Goal: Navigation & Orientation: Find specific page/section

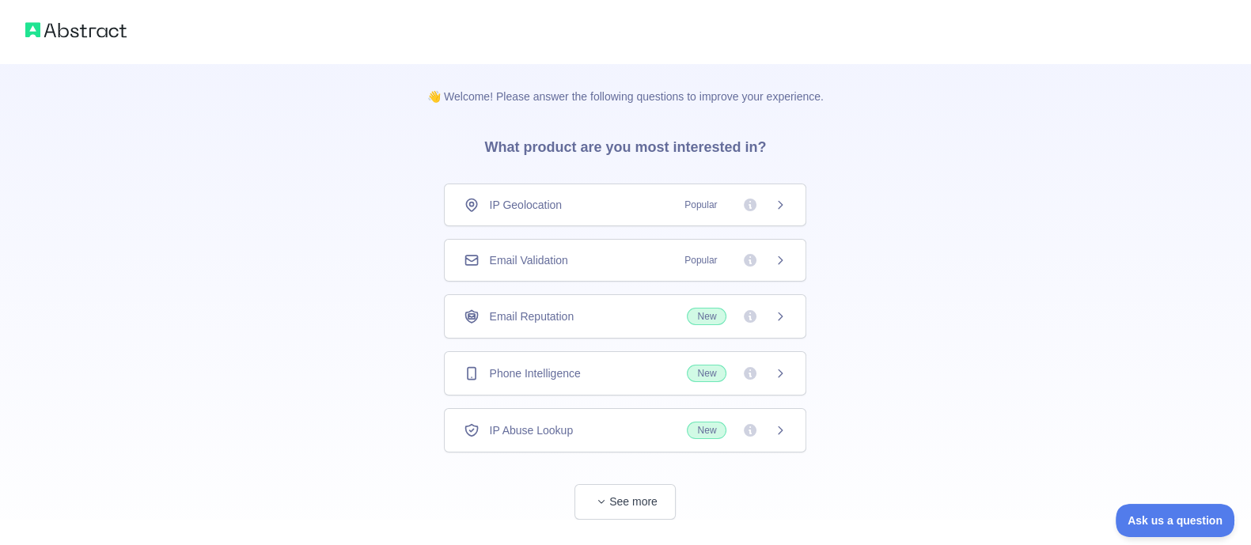
click at [763, 382] on span "New" at bounding box center [737, 373] width 100 height 17
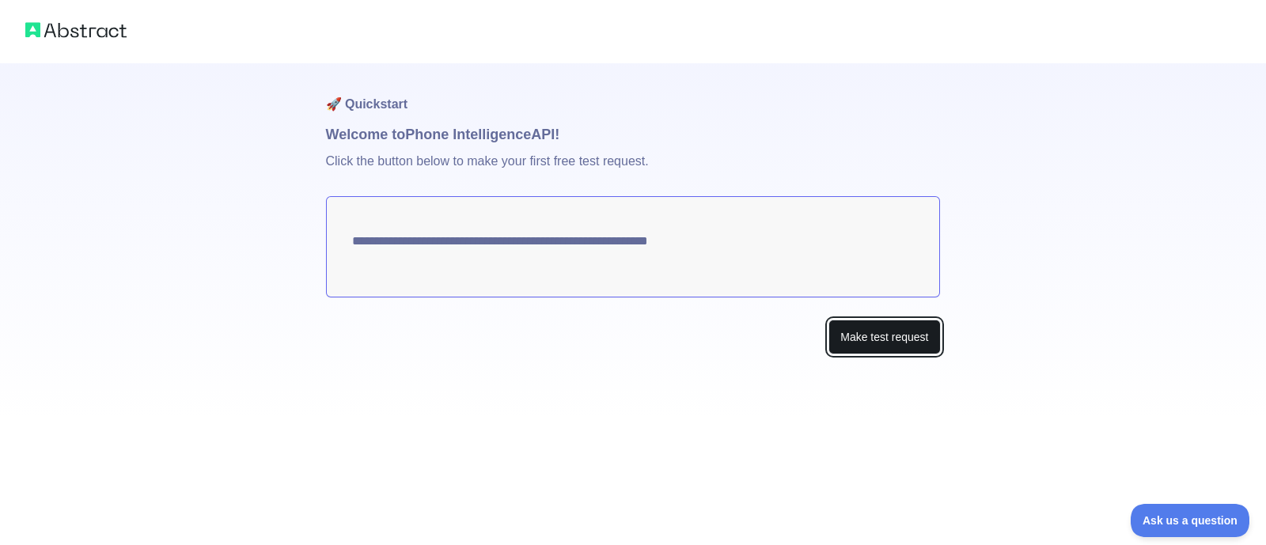
click at [897, 355] on button "Make test request" at bounding box center [885, 338] width 112 height 36
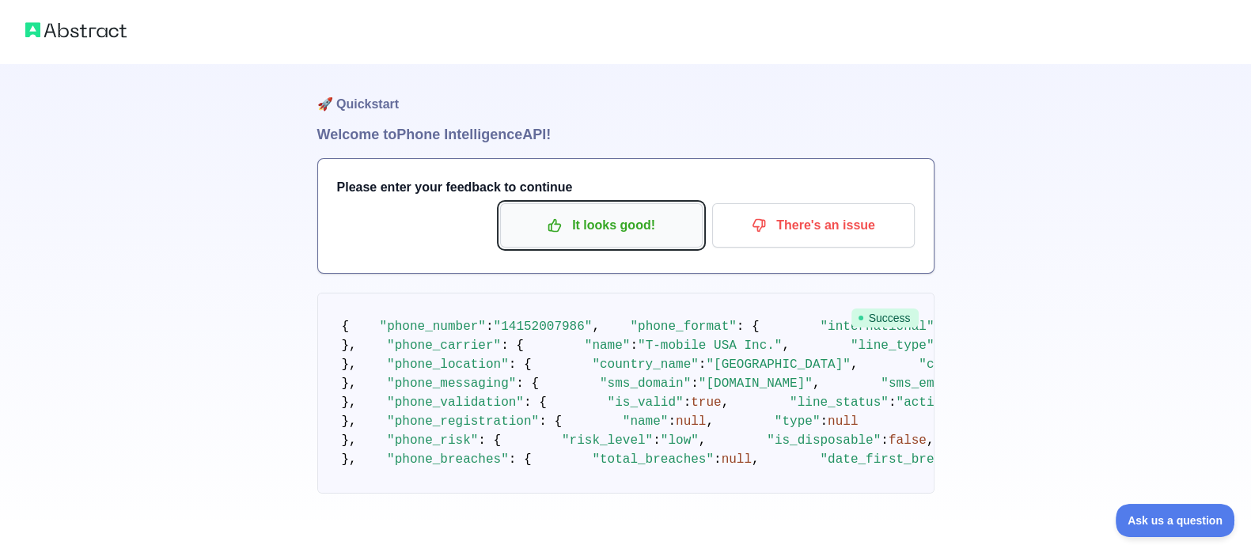
click at [594, 239] on p "It looks good!" at bounding box center [601, 225] width 179 height 27
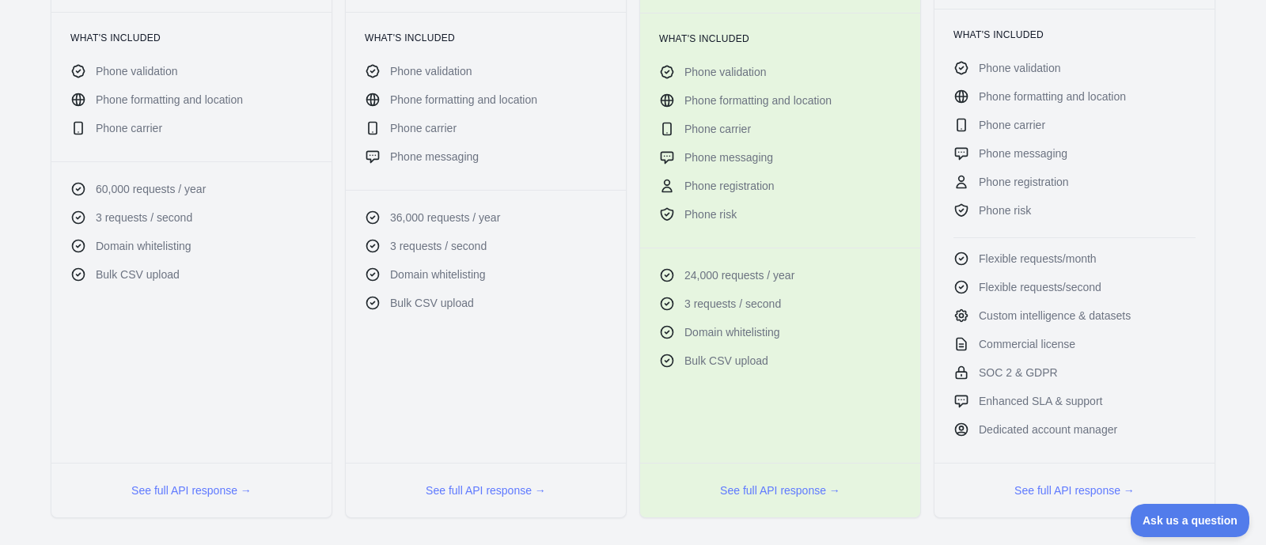
scroll to position [495, 0]
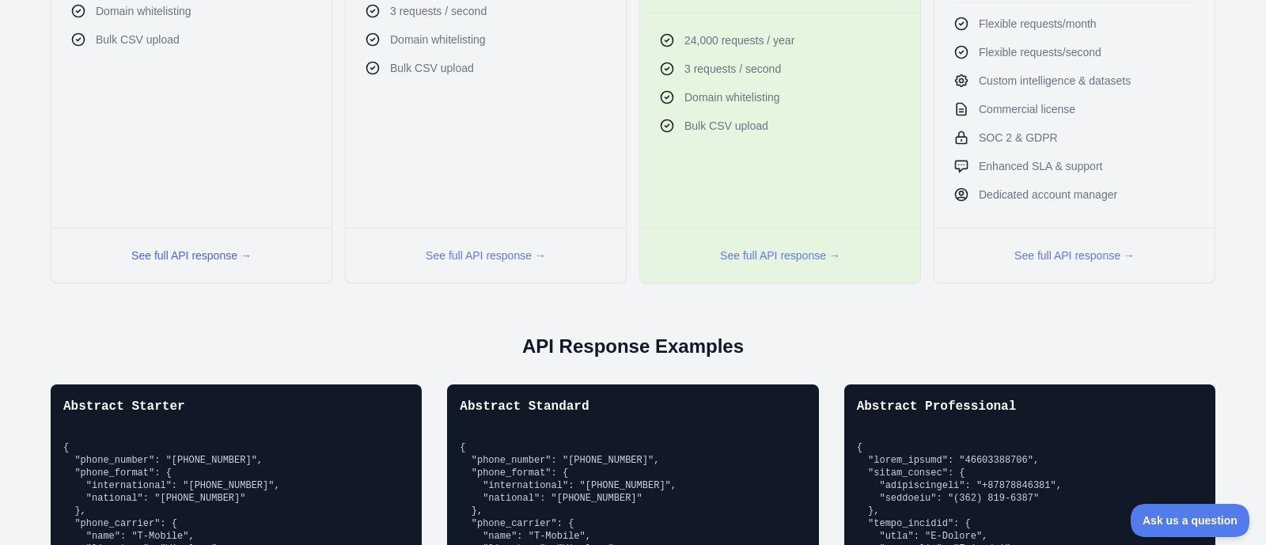
click at [161, 264] on button "See full API response →" at bounding box center [191, 256] width 120 height 16
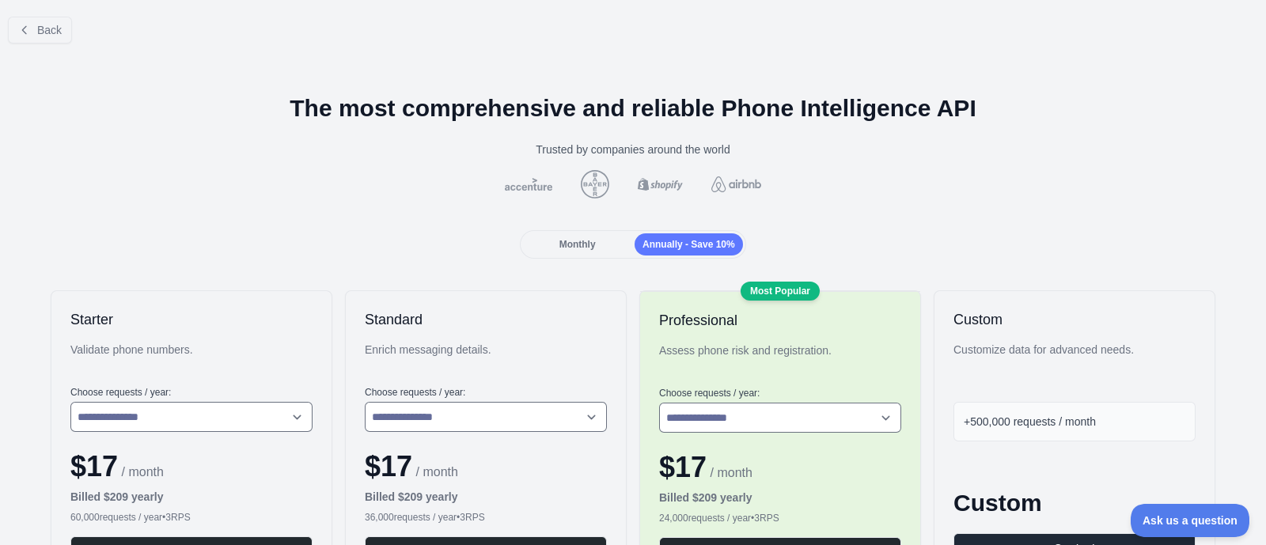
scroll to position [0, 0]
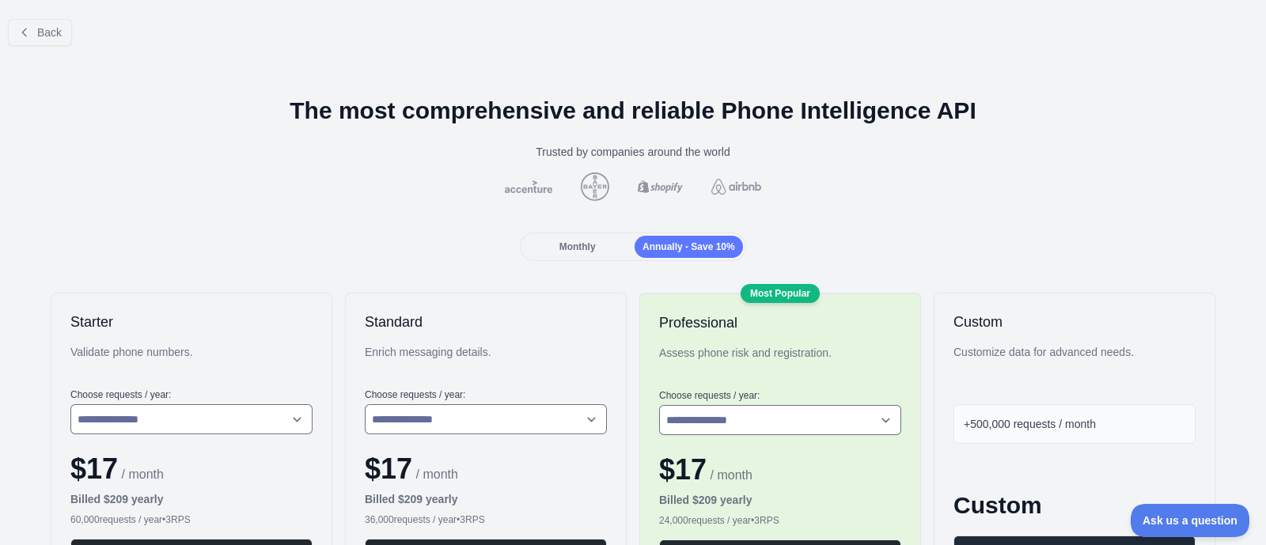
click at [540, 258] on div "Monthly" at bounding box center [577, 247] width 108 height 22
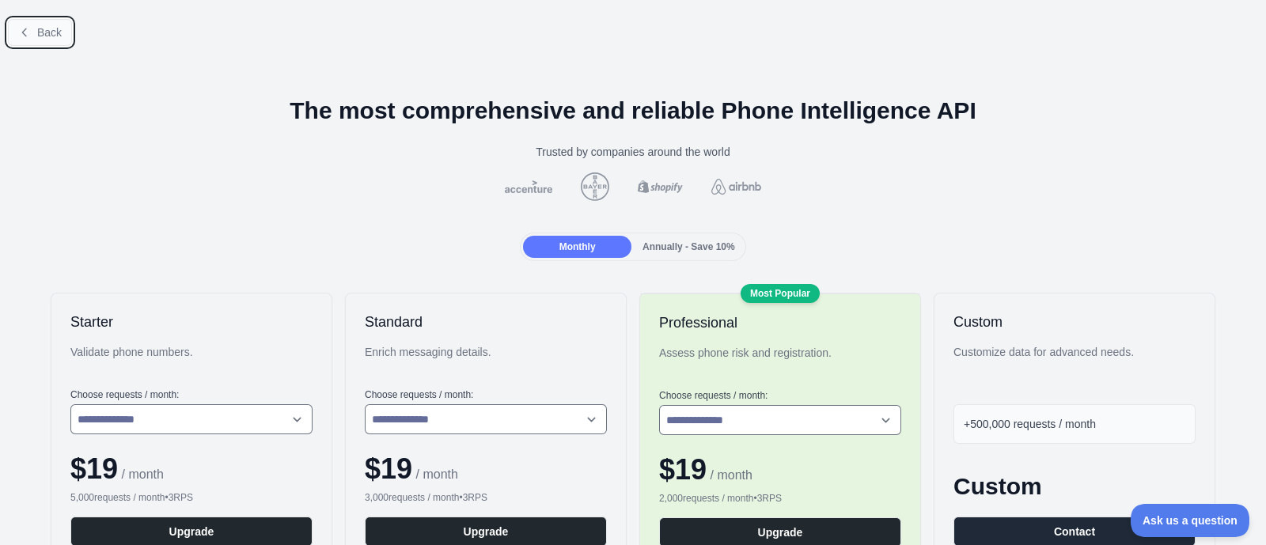
click at [51, 39] on span "Back" at bounding box center [49, 32] width 25 height 13
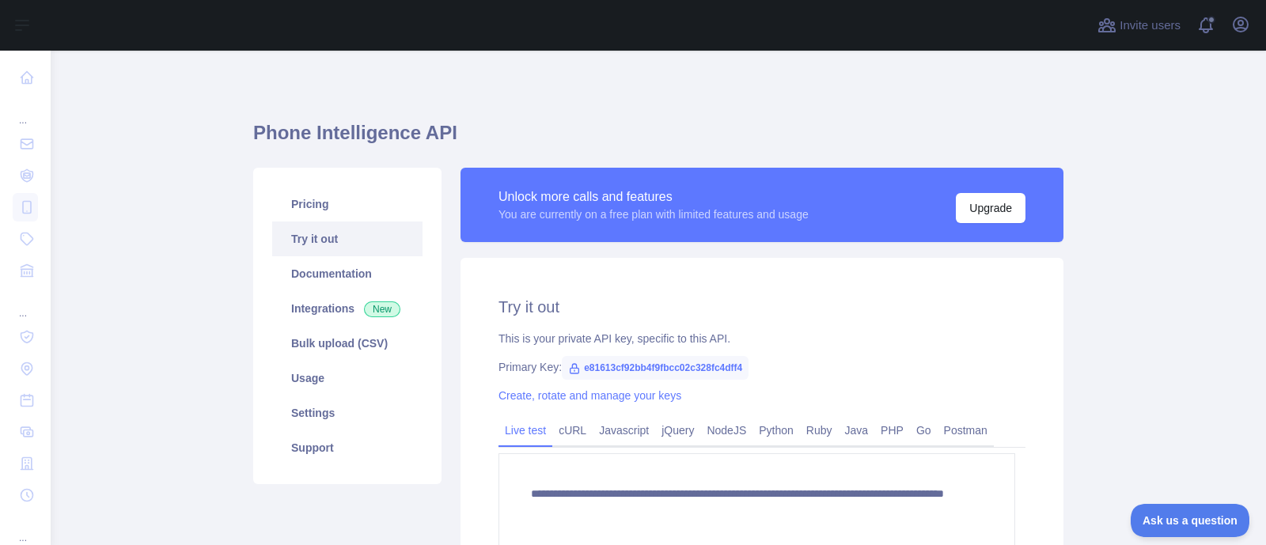
scroll to position [165, 0]
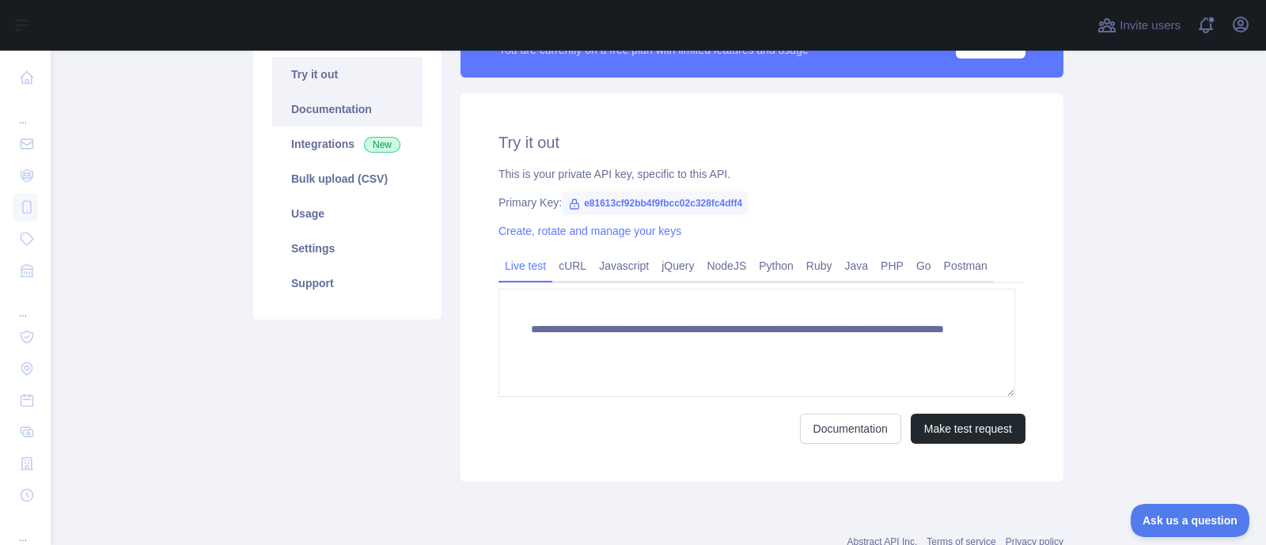
click at [324, 127] on link "Documentation" at bounding box center [347, 109] width 150 height 35
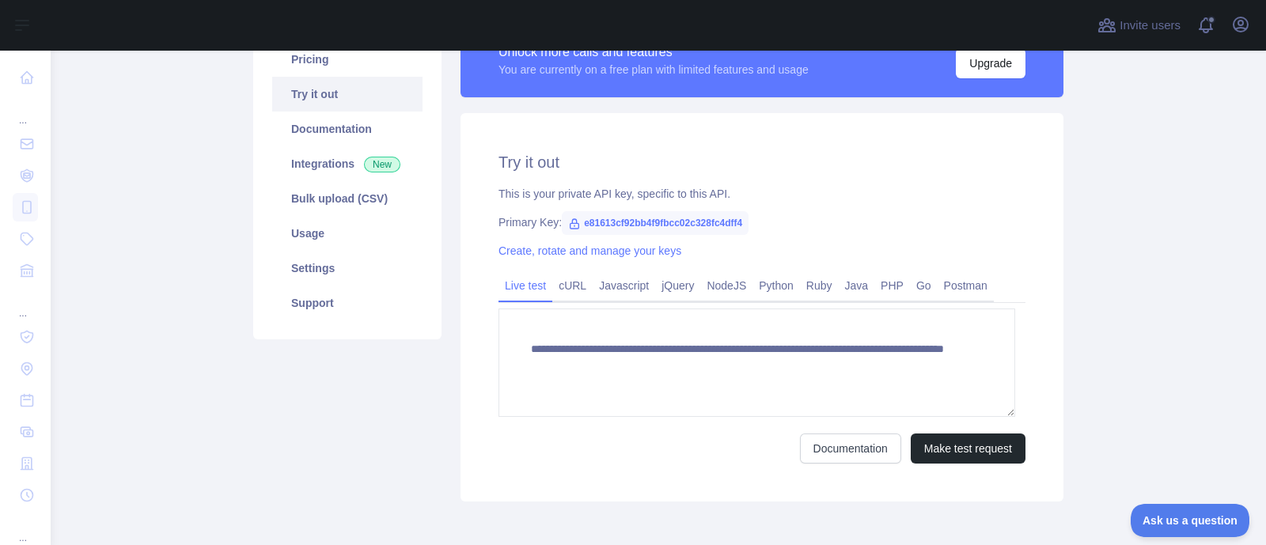
scroll to position [165, 0]
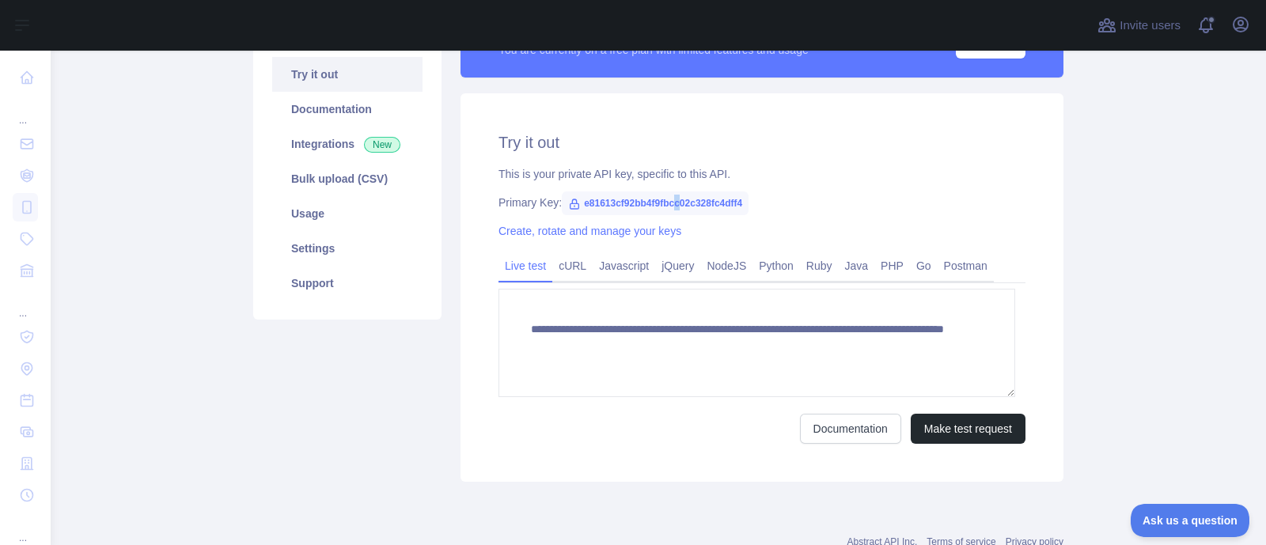
drag, startPoint x: 749, startPoint y: 255, endPoint x: 694, endPoint y: 252, distance: 54.7
click at [694, 215] on span "e81613cf92bb4f9fbcc02c328fc4dff4" at bounding box center [655, 204] width 187 height 24
click at [692, 215] on span "e81613cf92bb4f9fbcc02c328fc4dff4" at bounding box center [655, 204] width 187 height 24
click at [670, 215] on span "e81613cf92bb4f9fbcc02c328fc4dff4" at bounding box center [655, 204] width 187 height 24
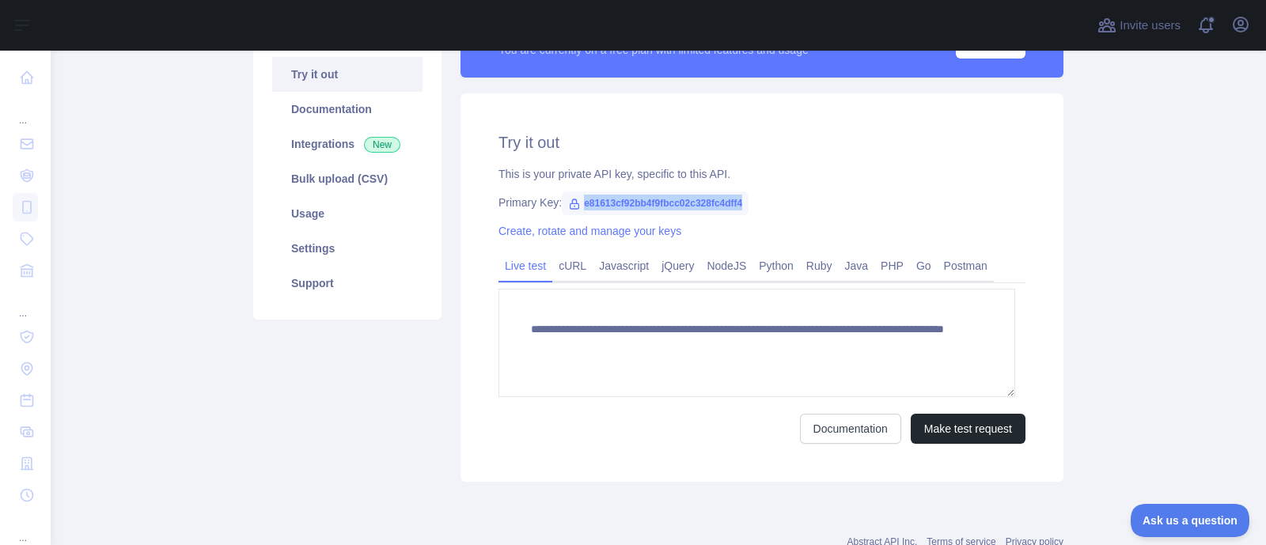
drag, startPoint x: 670, startPoint y: 247, endPoint x: 647, endPoint y: 245, distance: 23.0
click at [656, 215] on span "e81613cf92bb4f9fbcc02c328fc4dff4" at bounding box center [655, 204] width 187 height 24
copy span "e81613cf92bb4f9fbcc02c328fc4dff4"
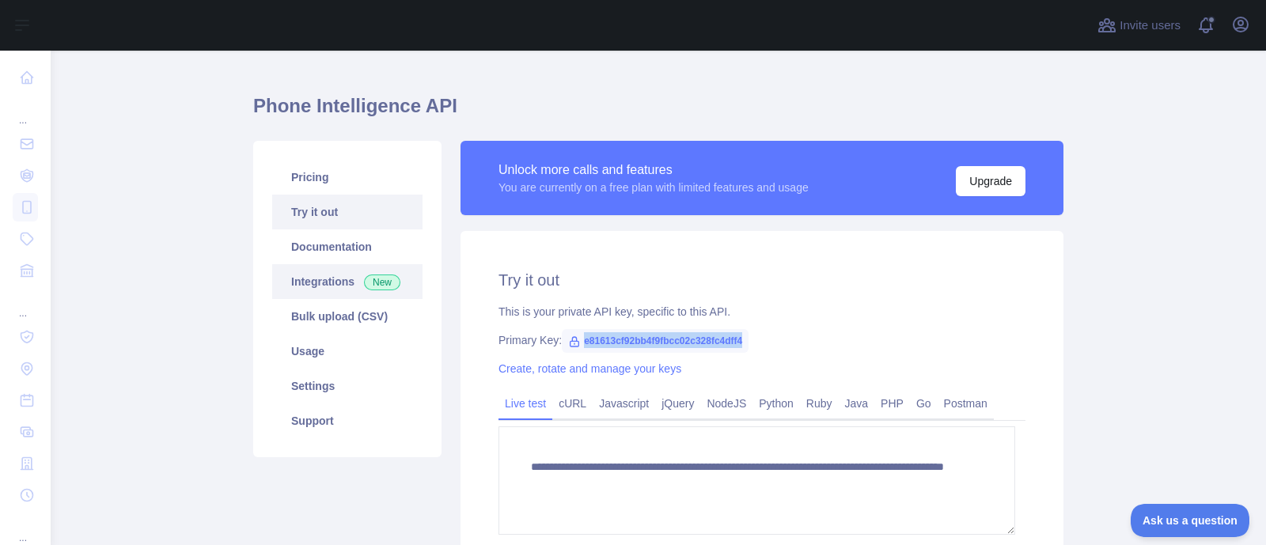
scroll to position [0, 0]
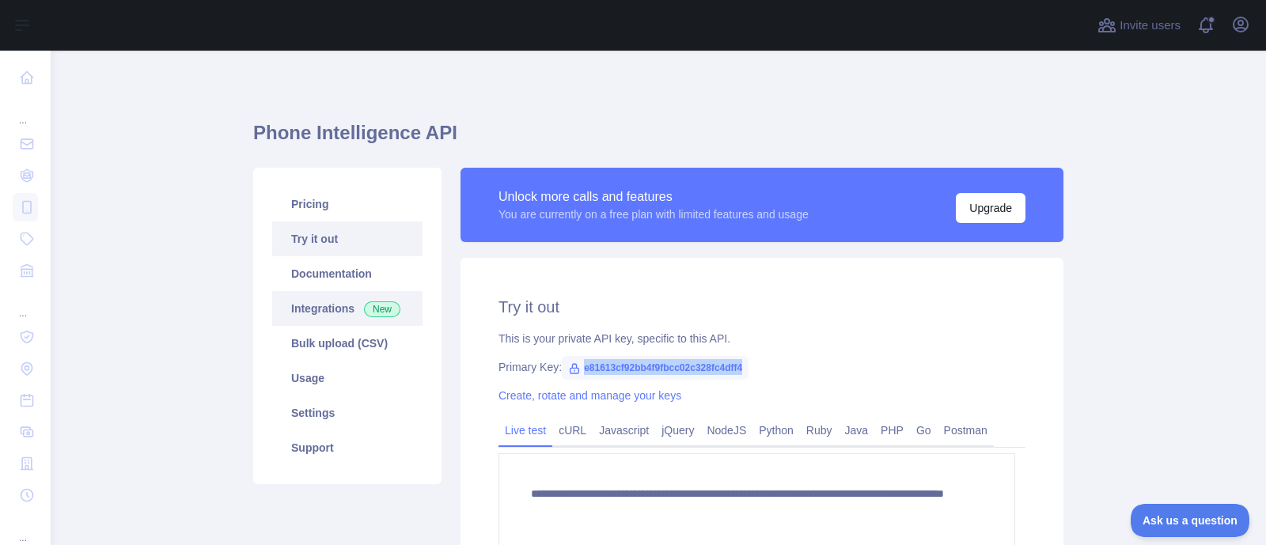
click at [317, 326] on link "Integrations New" at bounding box center [347, 308] width 150 height 35
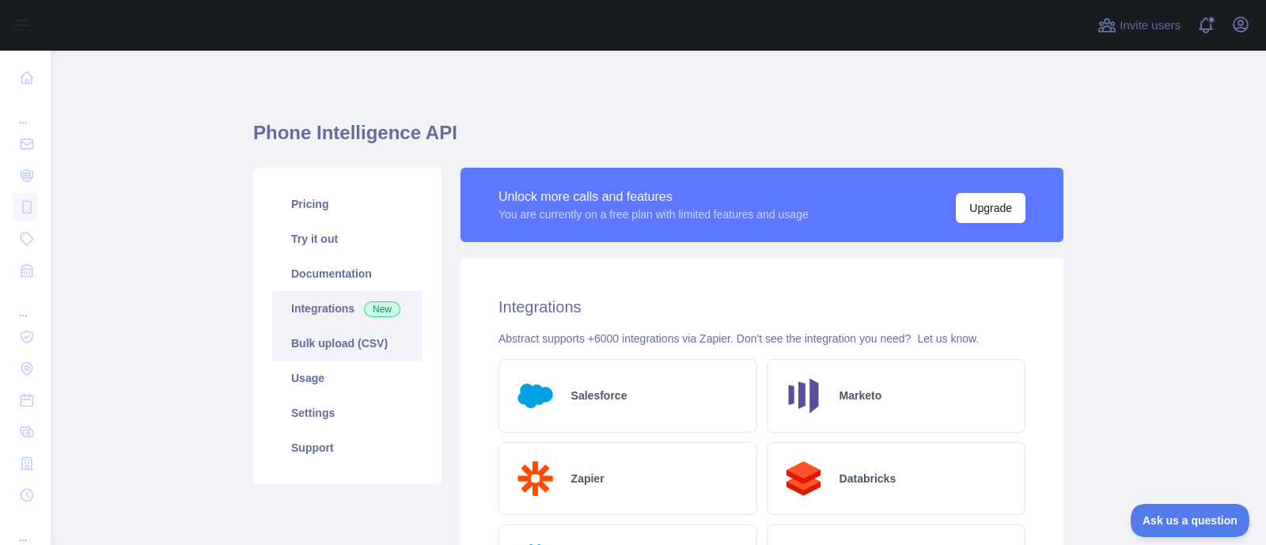
click at [319, 361] on link "Bulk upload (CSV)" at bounding box center [347, 343] width 150 height 35
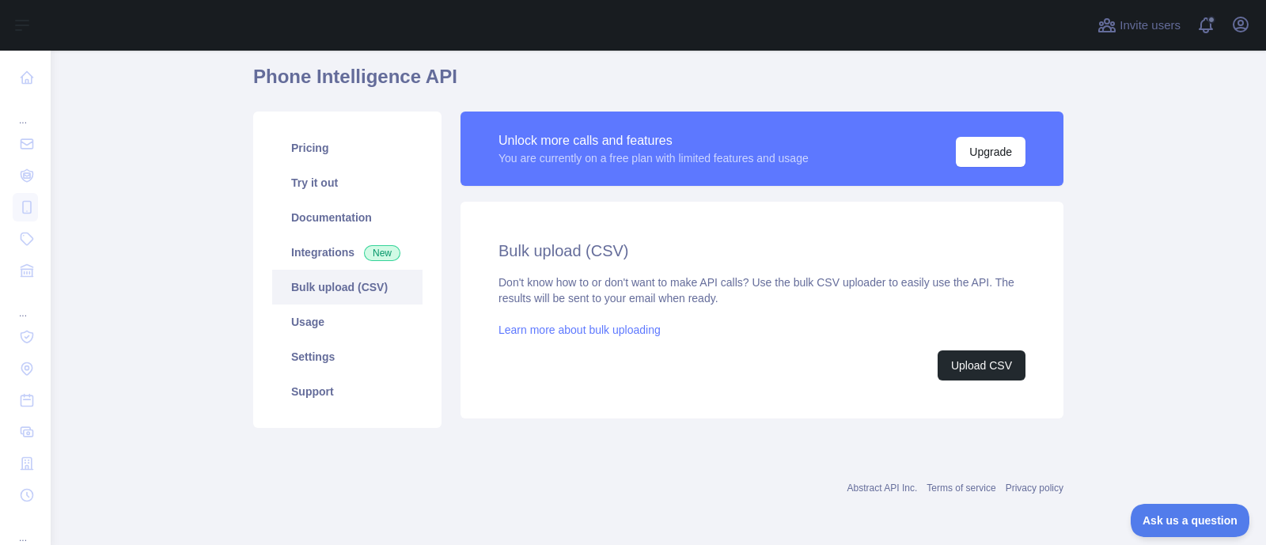
scroll to position [165, 0]
click at [305, 305] on link "Usage" at bounding box center [347, 322] width 150 height 35
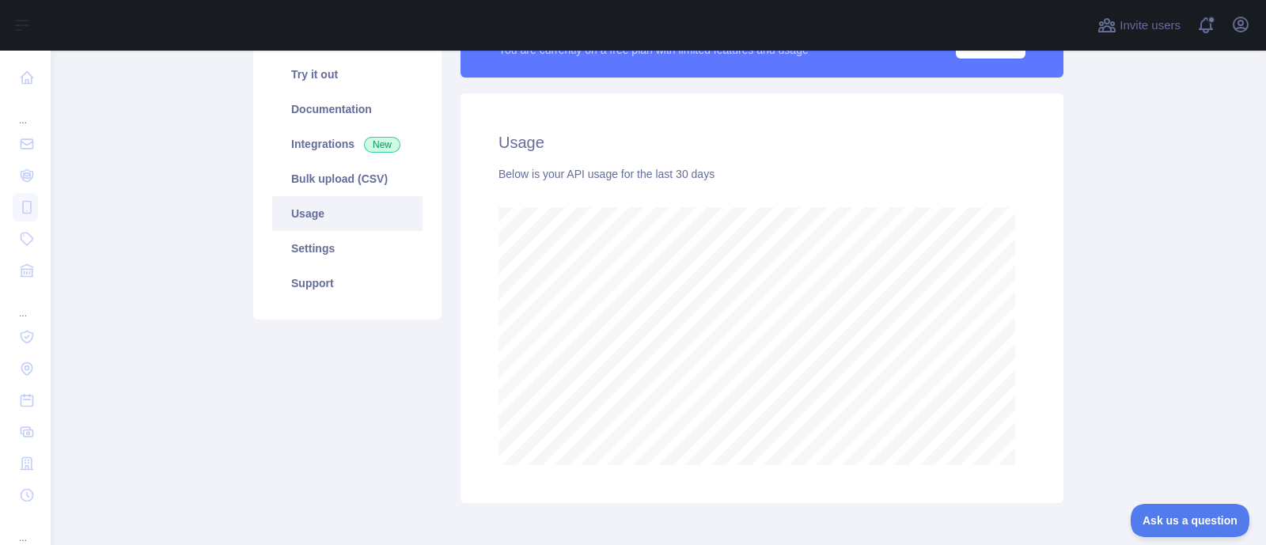
scroll to position [487, 1193]
click at [312, 266] on link "Settings" at bounding box center [347, 248] width 150 height 35
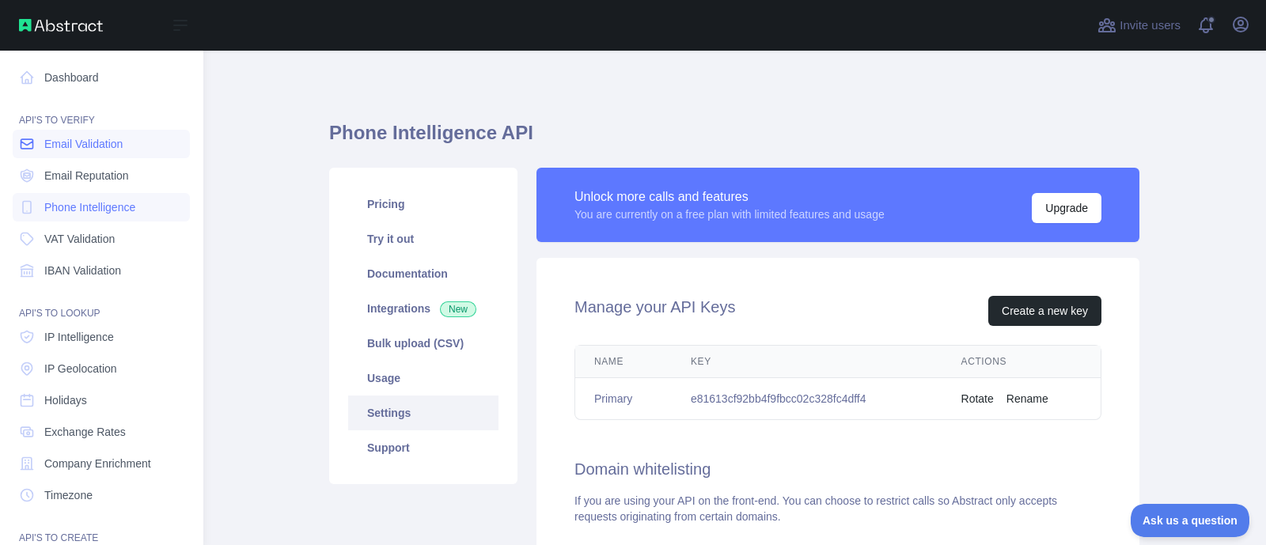
click at [121, 152] on span "Email Validation" at bounding box center [83, 144] width 78 height 16
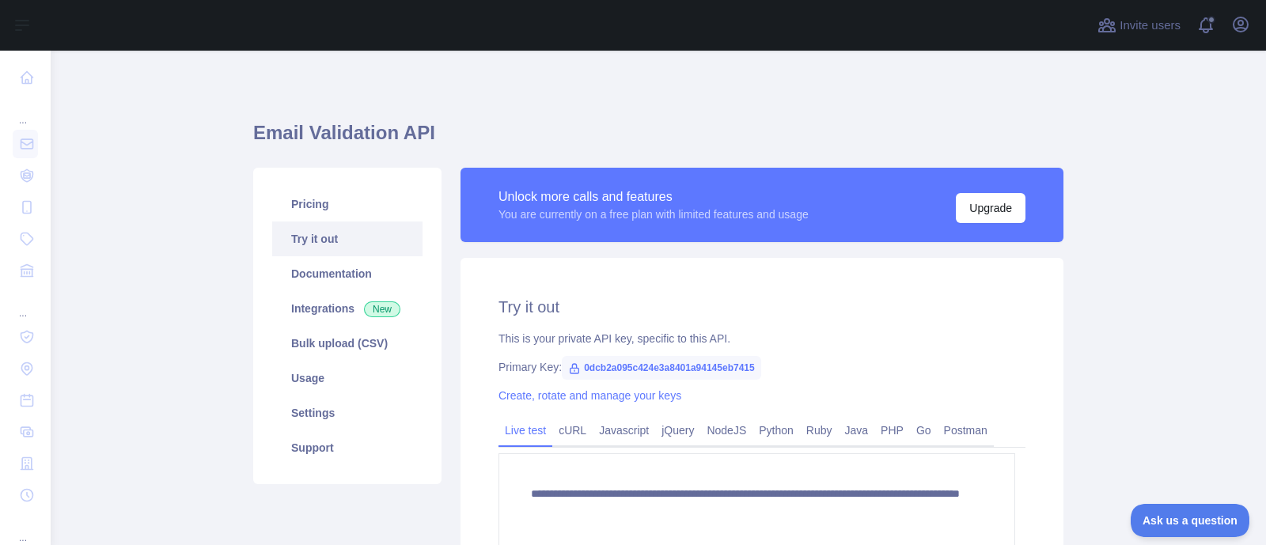
drag, startPoint x: 622, startPoint y: 442, endPoint x: 700, endPoint y: 434, distance: 78.7
click at [622, 402] on link "Create, rotate and manage your keys" at bounding box center [590, 395] width 183 height 13
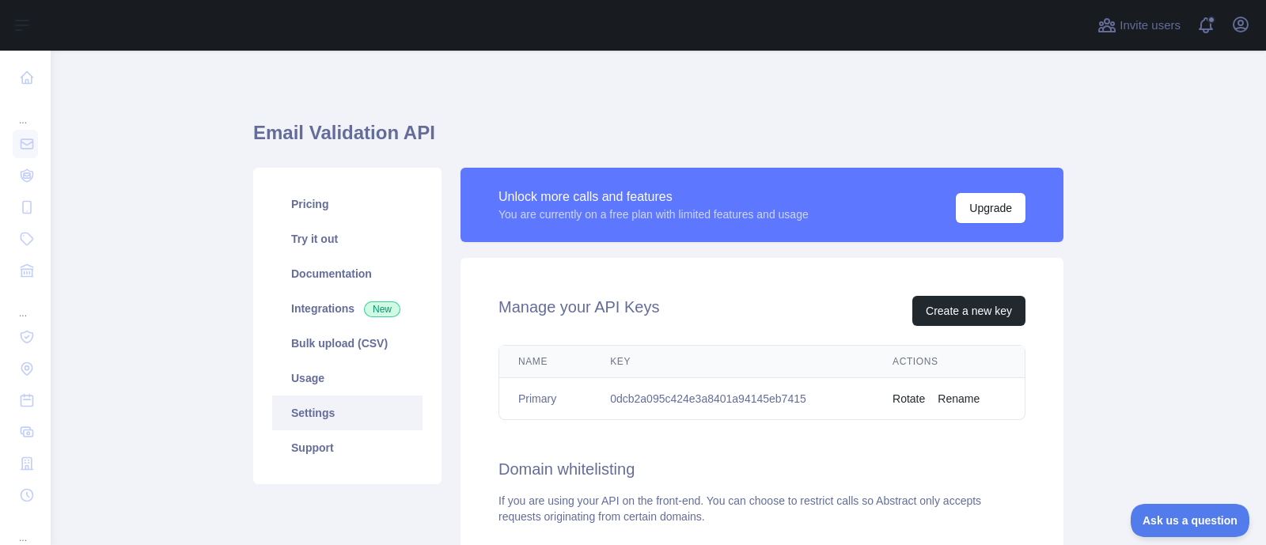
click at [874, 420] on td "Rotate Rename" at bounding box center [949, 399] width 151 height 42
click at [898, 407] on button "Rotate" at bounding box center [909, 399] width 32 height 16
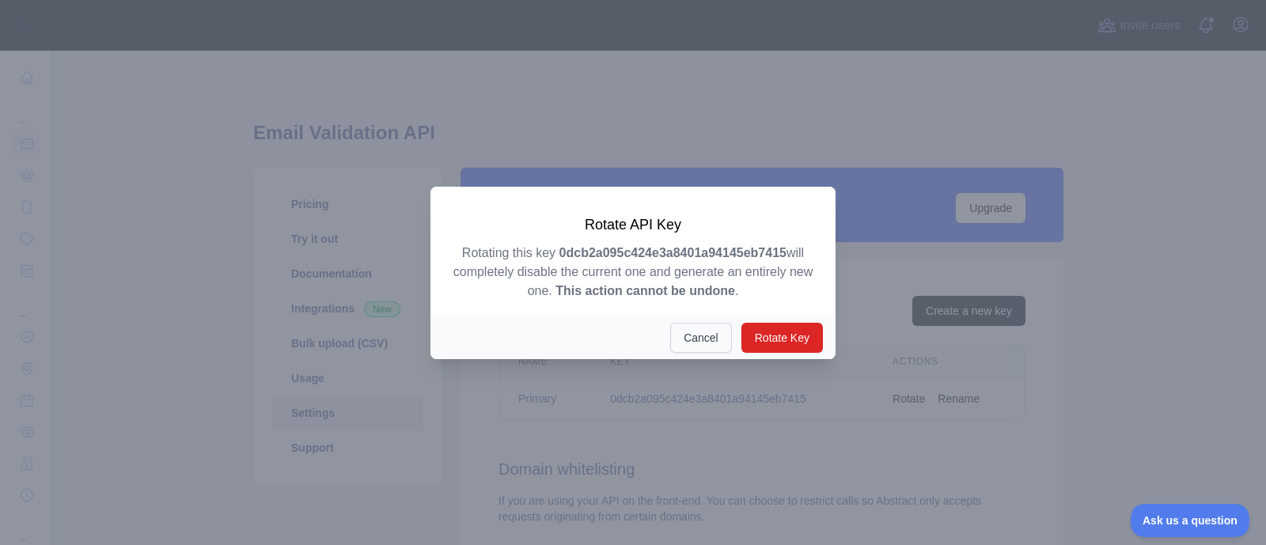
click at [707, 353] on button "Cancel" at bounding box center [701, 338] width 62 height 30
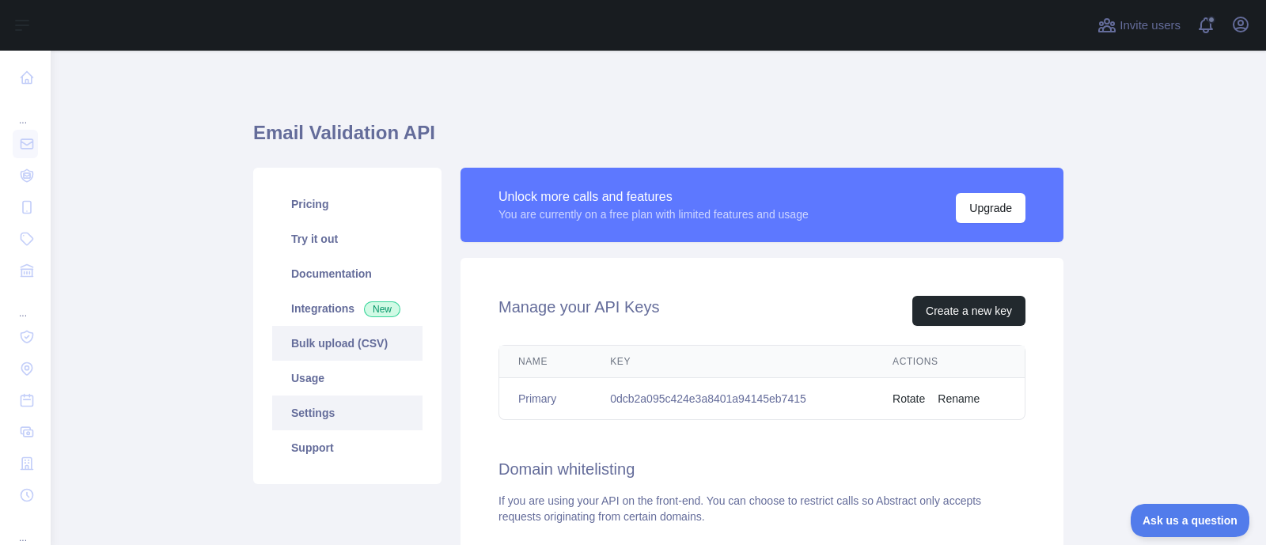
scroll to position [495, 0]
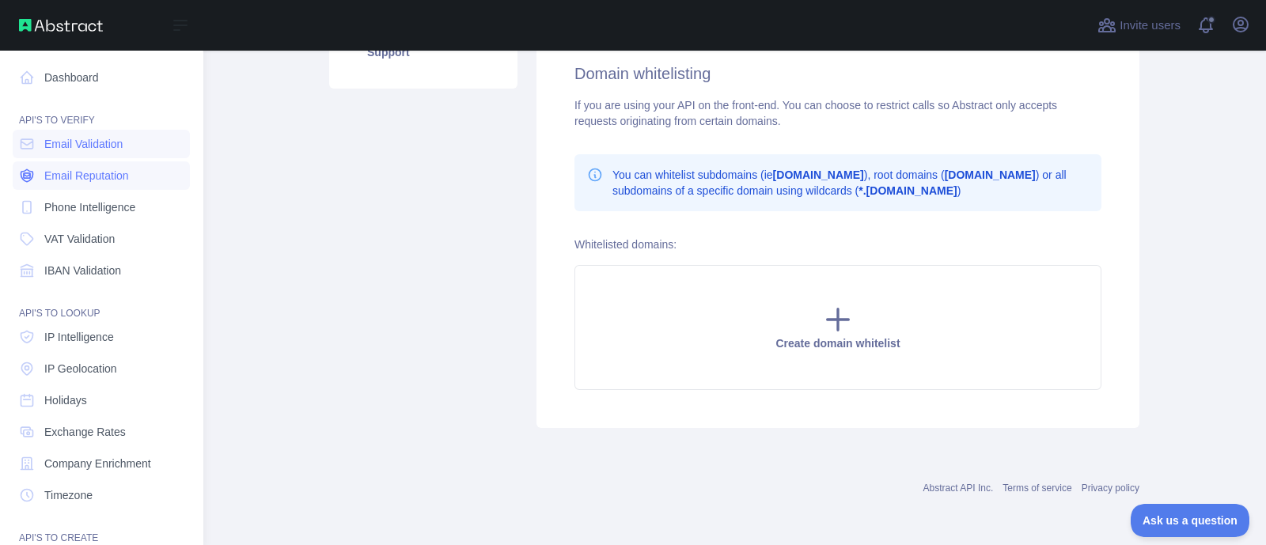
click at [119, 184] on span "Email Reputation" at bounding box center [86, 176] width 85 height 16
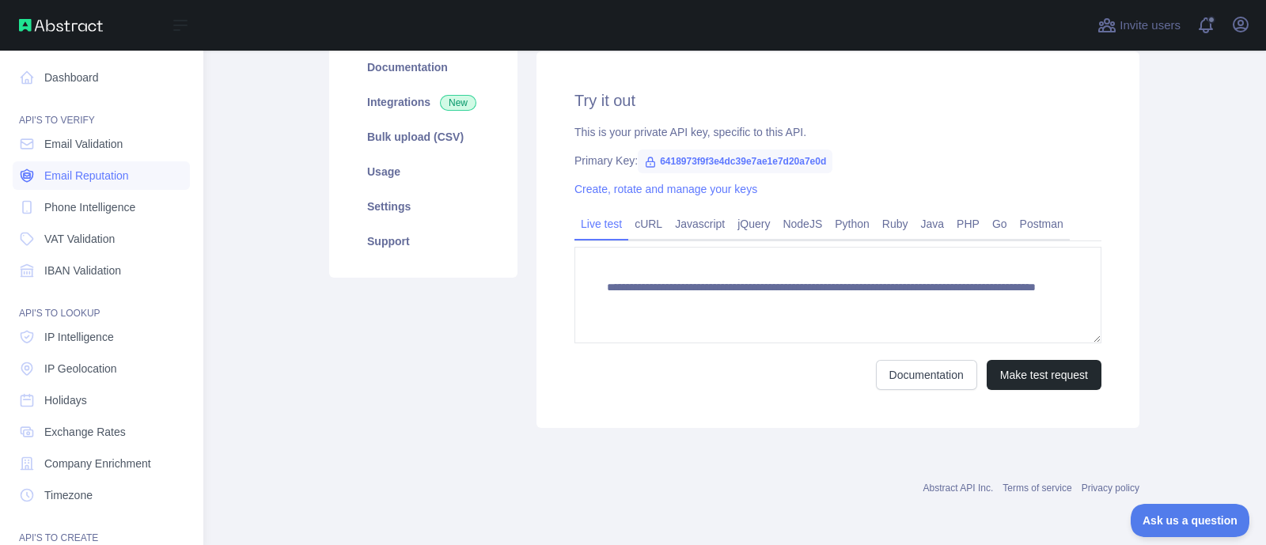
scroll to position [294, 0]
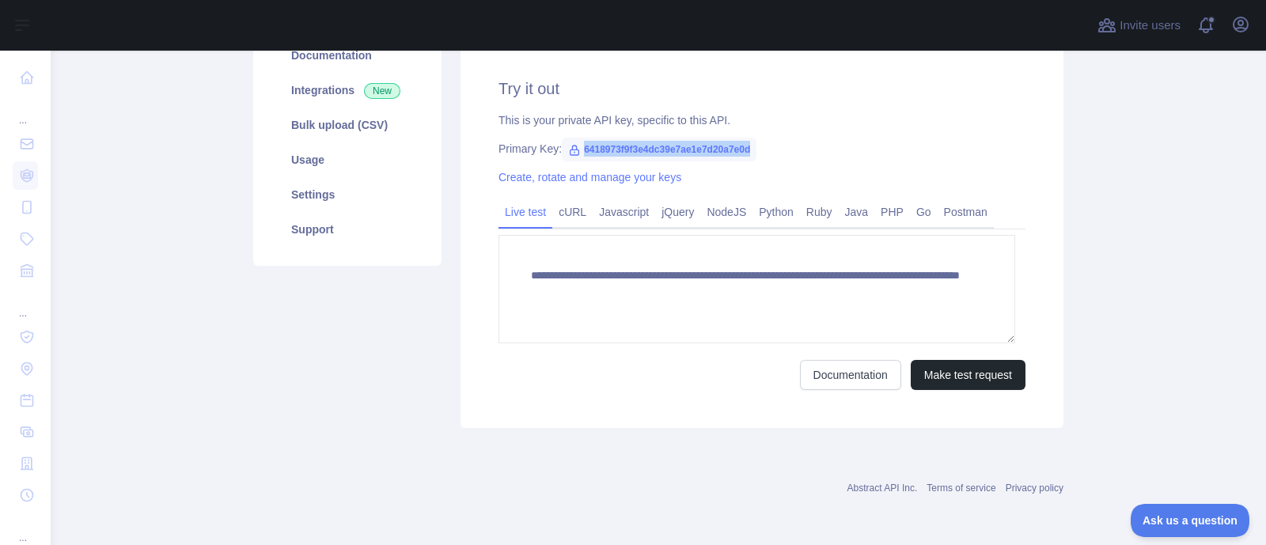
drag, startPoint x: 780, startPoint y: 115, endPoint x: 601, endPoint y: 111, distance: 178.9
click at [587, 138] on span "6418973f9f3e4dc39e7ae1e7d20a7e0d" at bounding box center [659, 150] width 195 height 24
copy span "6418973f9f3e4dc39e7ae1e7d20a7e0d"
